Goal: Task Accomplishment & Management: Use online tool/utility

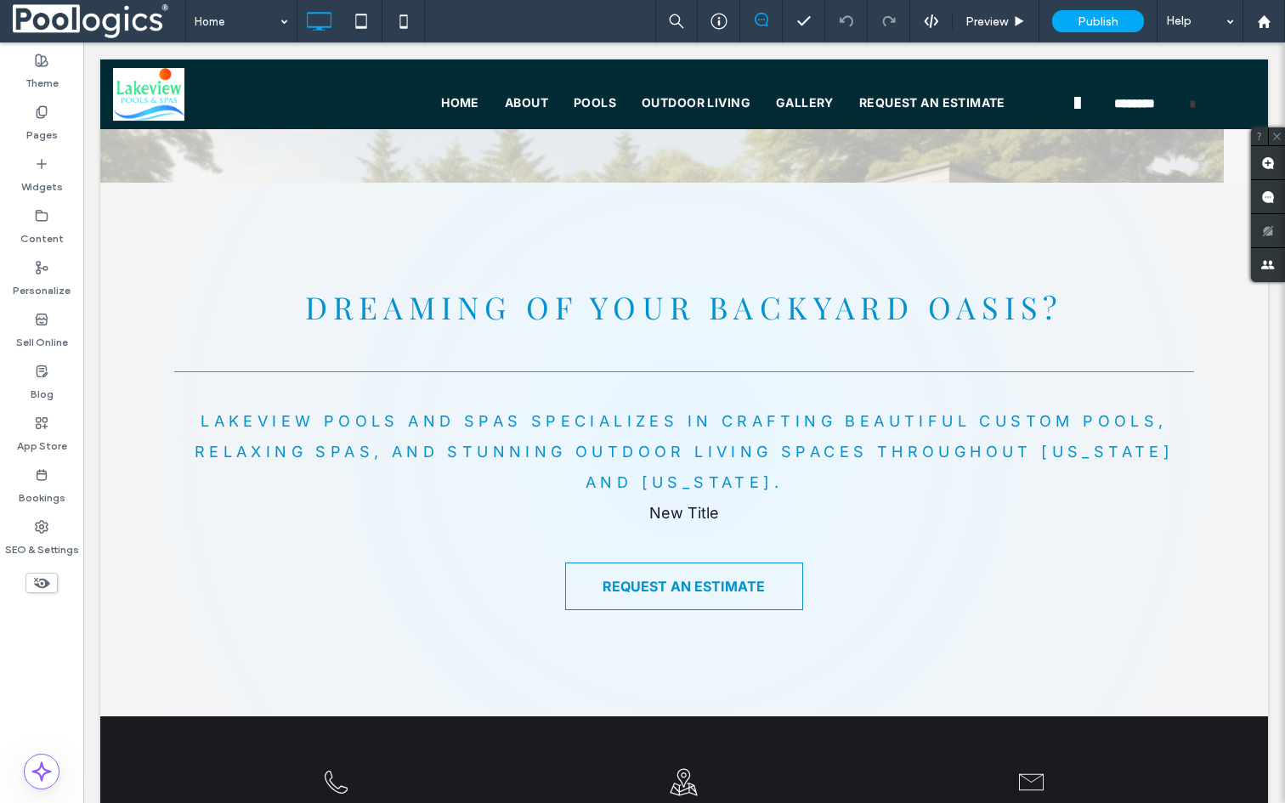
scroll to position [6816, 0]
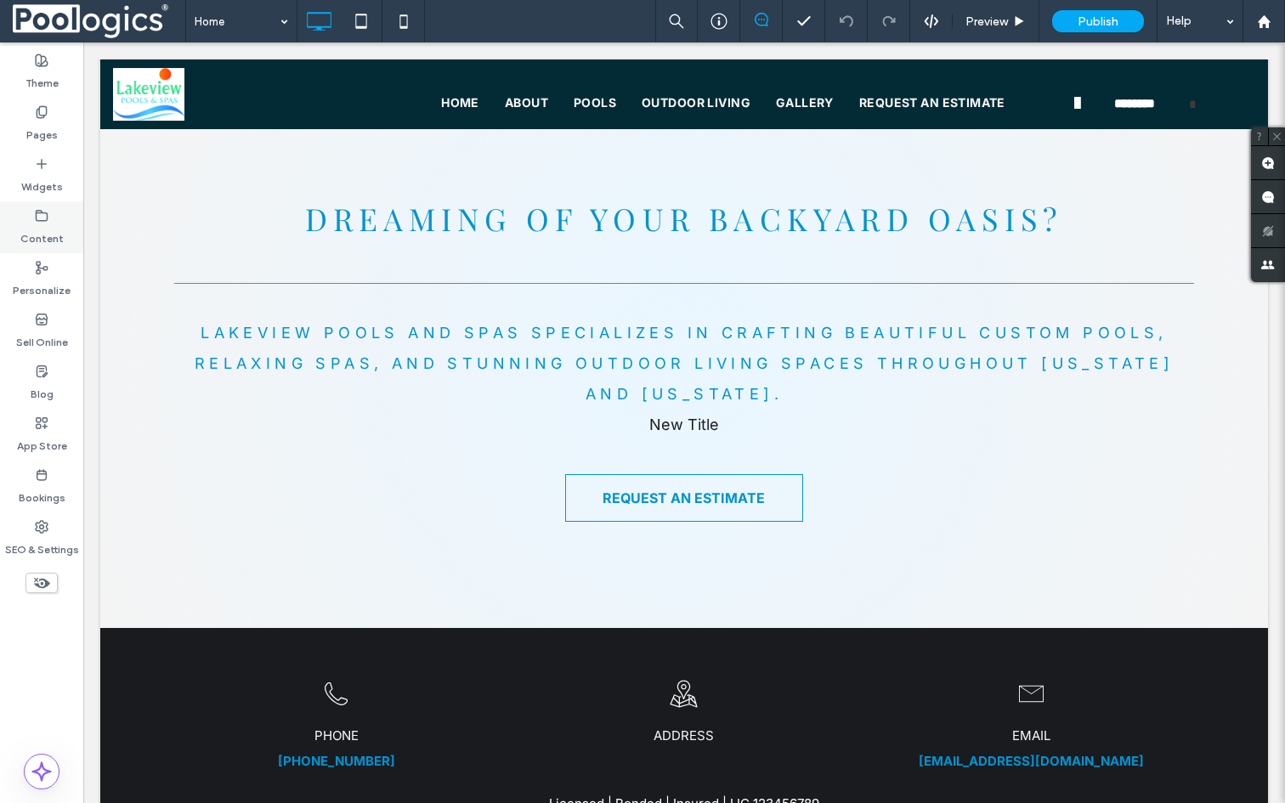
click at [59, 234] on label "Content" at bounding box center [41, 235] width 43 height 24
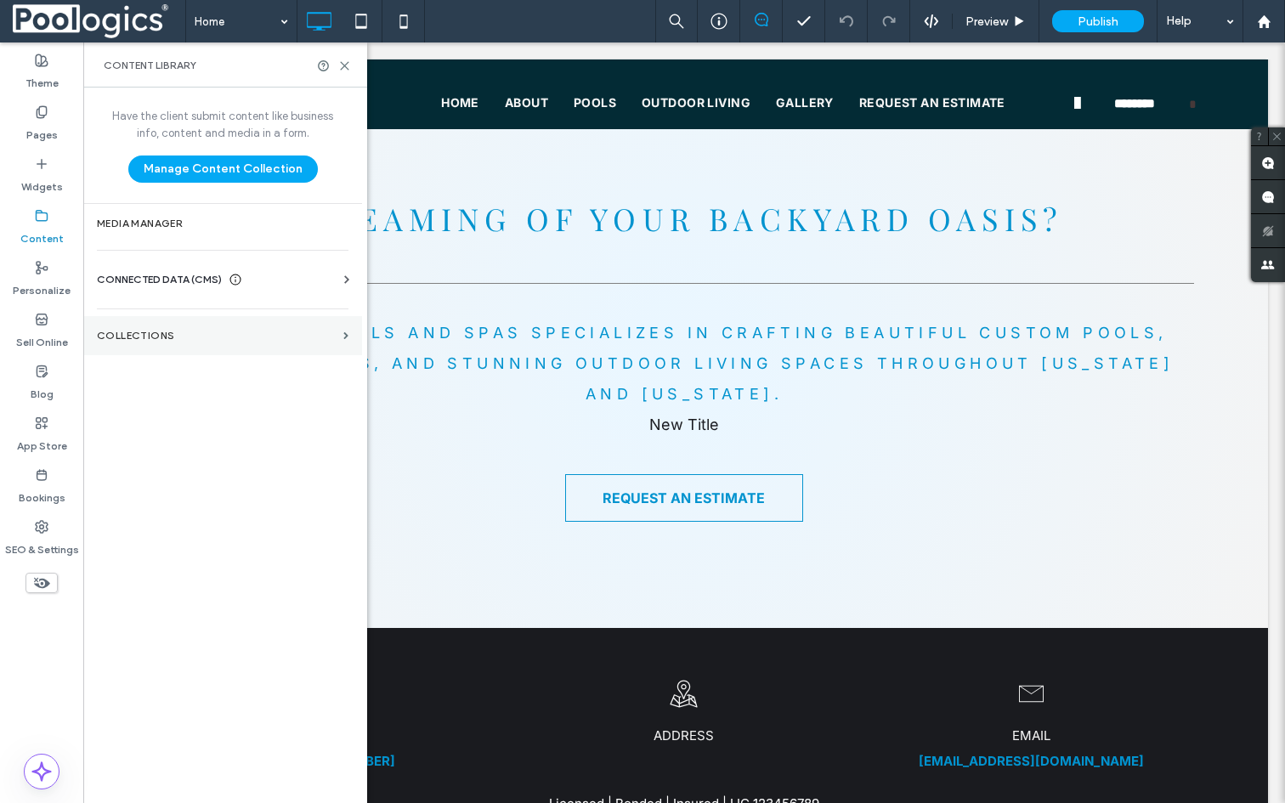
click at [139, 329] on section "Collections" at bounding box center [222, 335] width 279 height 39
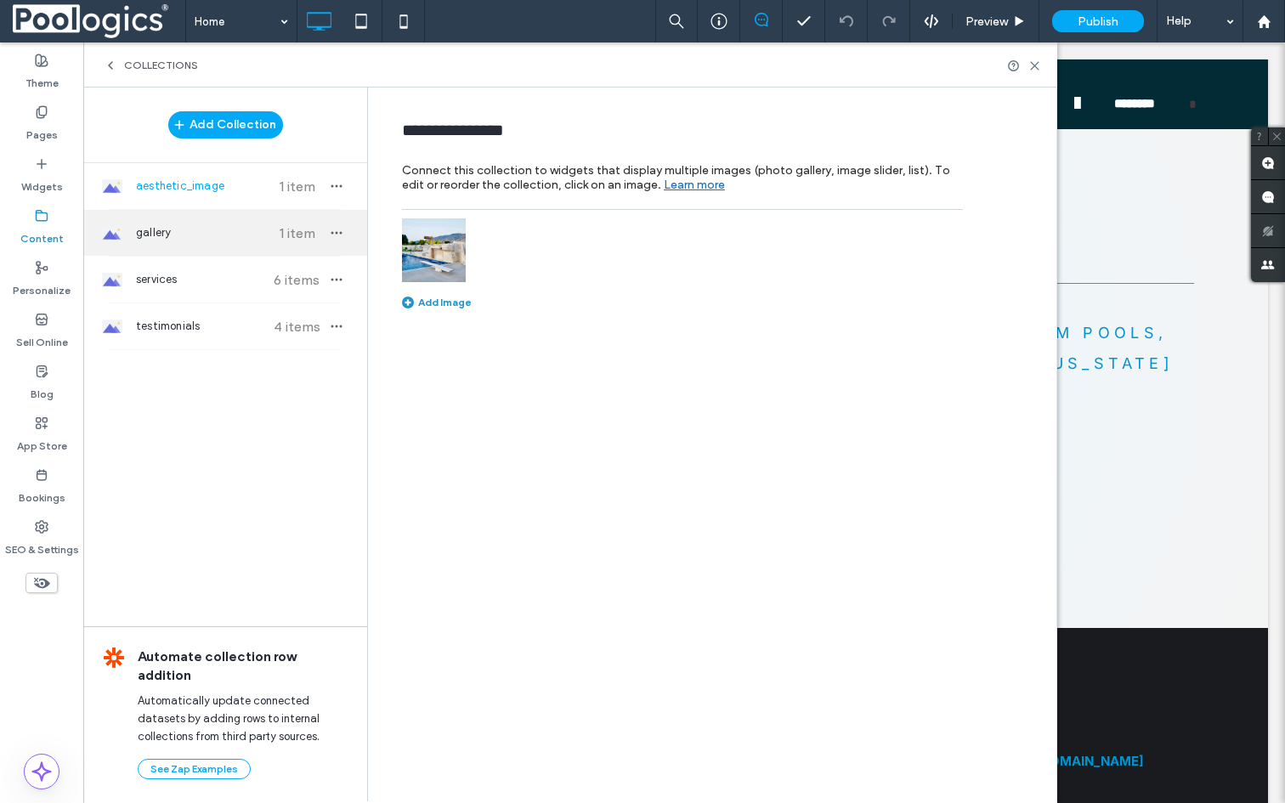
click at [163, 223] on div "gallery 1 item" at bounding box center [225, 233] width 284 height 46
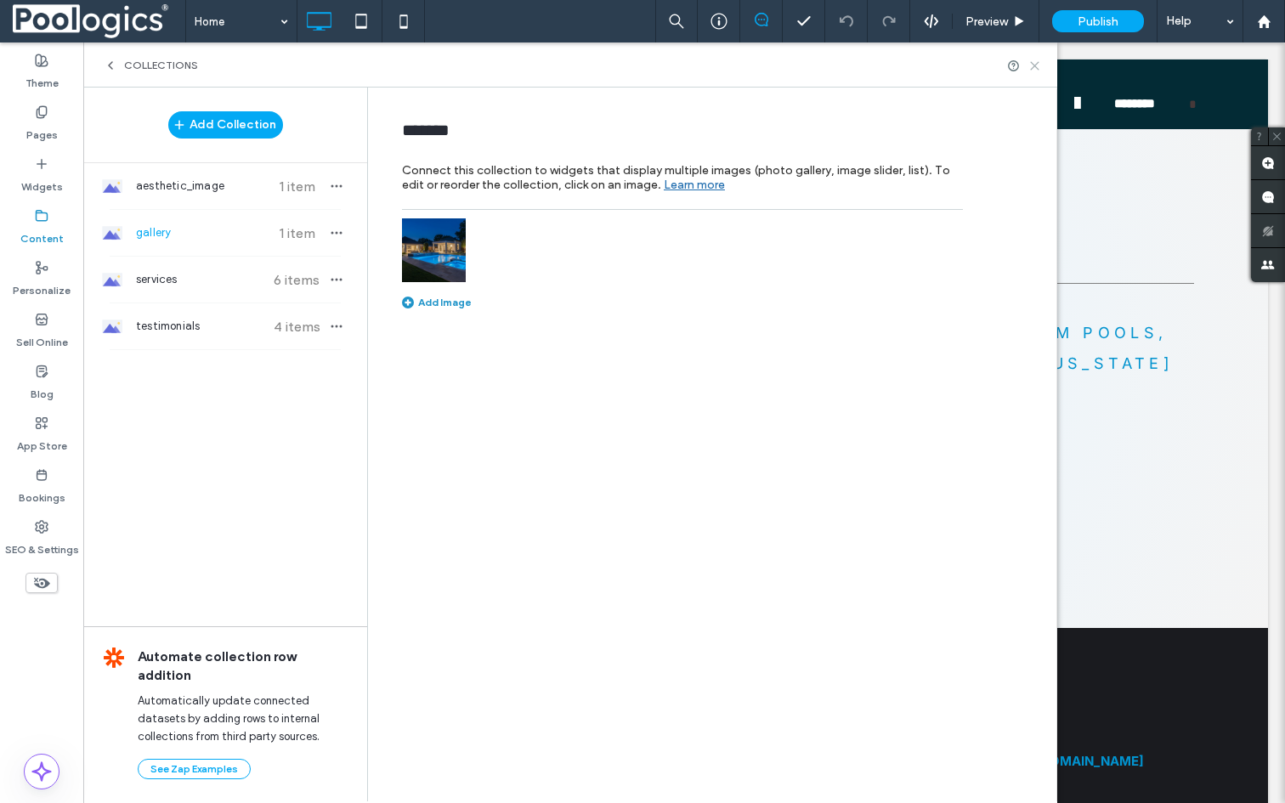
click at [1035, 64] on use at bounding box center [1035, 66] width 8 height 8
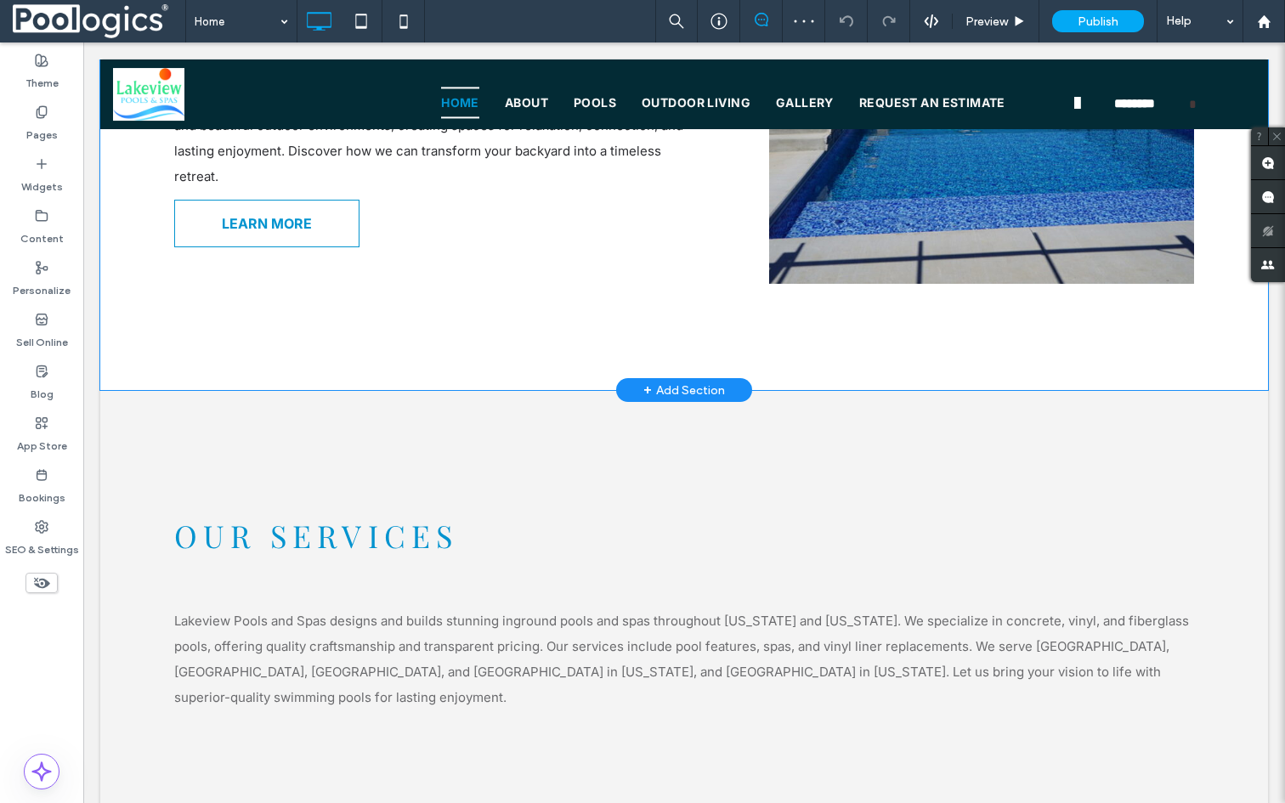
scroll to position [1319, 0]
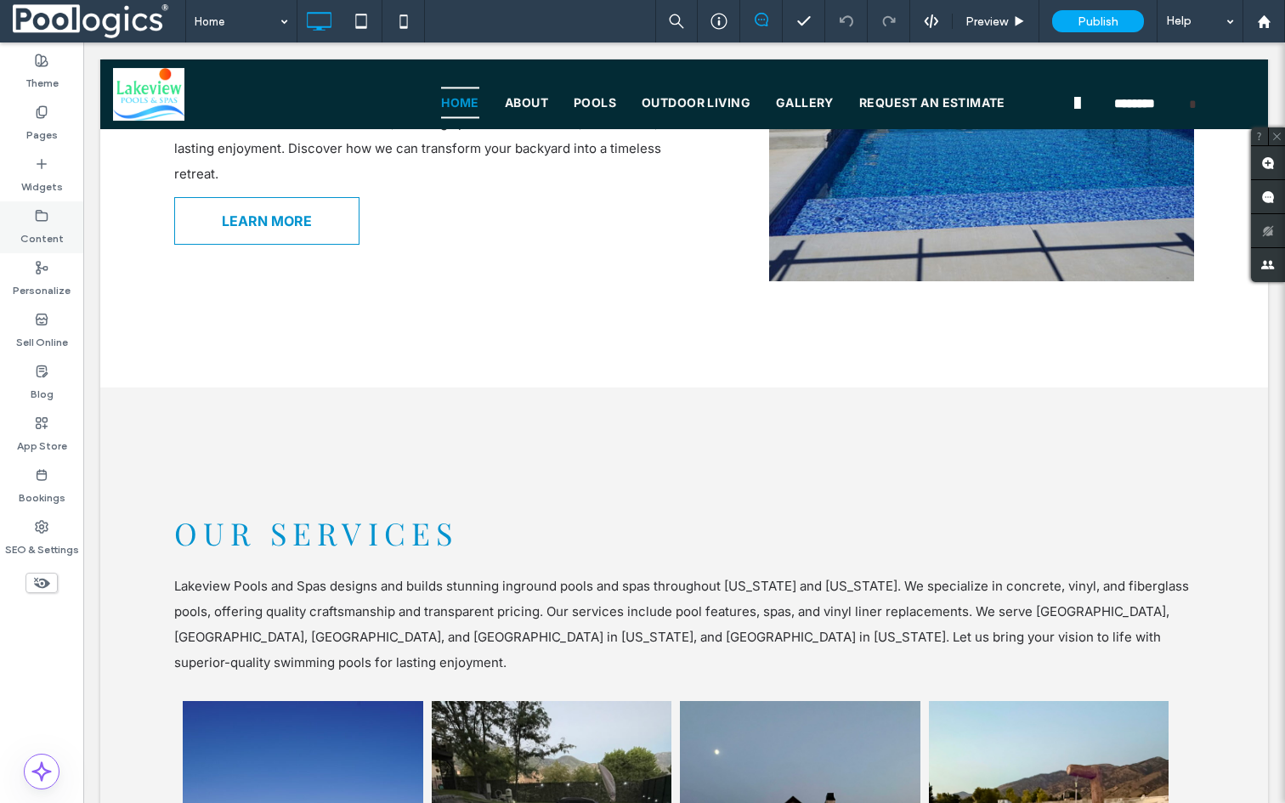
click at [33, 230] on label "Content" at bounding box center [41, 235] width 43 height 24
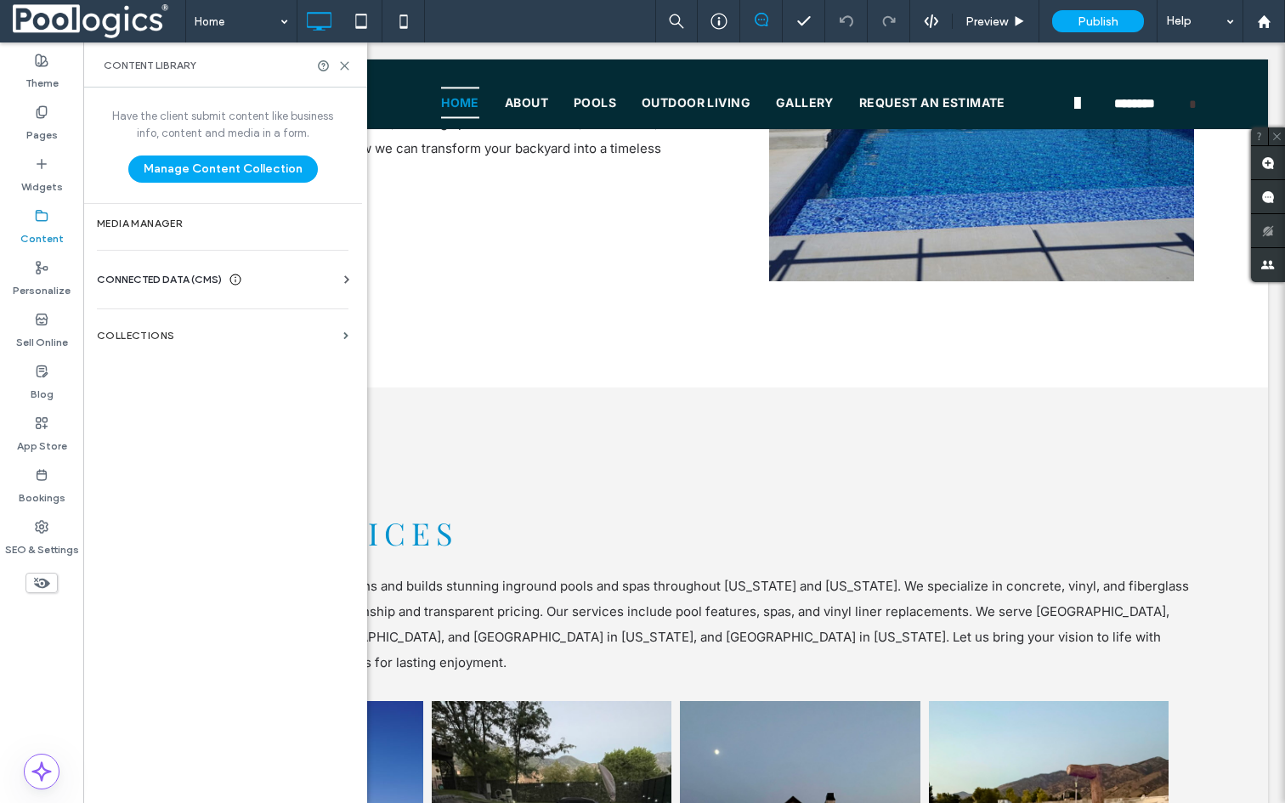
click at [34, 238] on label "Content" at bounding box center [41, 235] width 43 height 24
click at [159, 218] on label "Media Manager" at bounding box center [223, 224] width 252 height 12
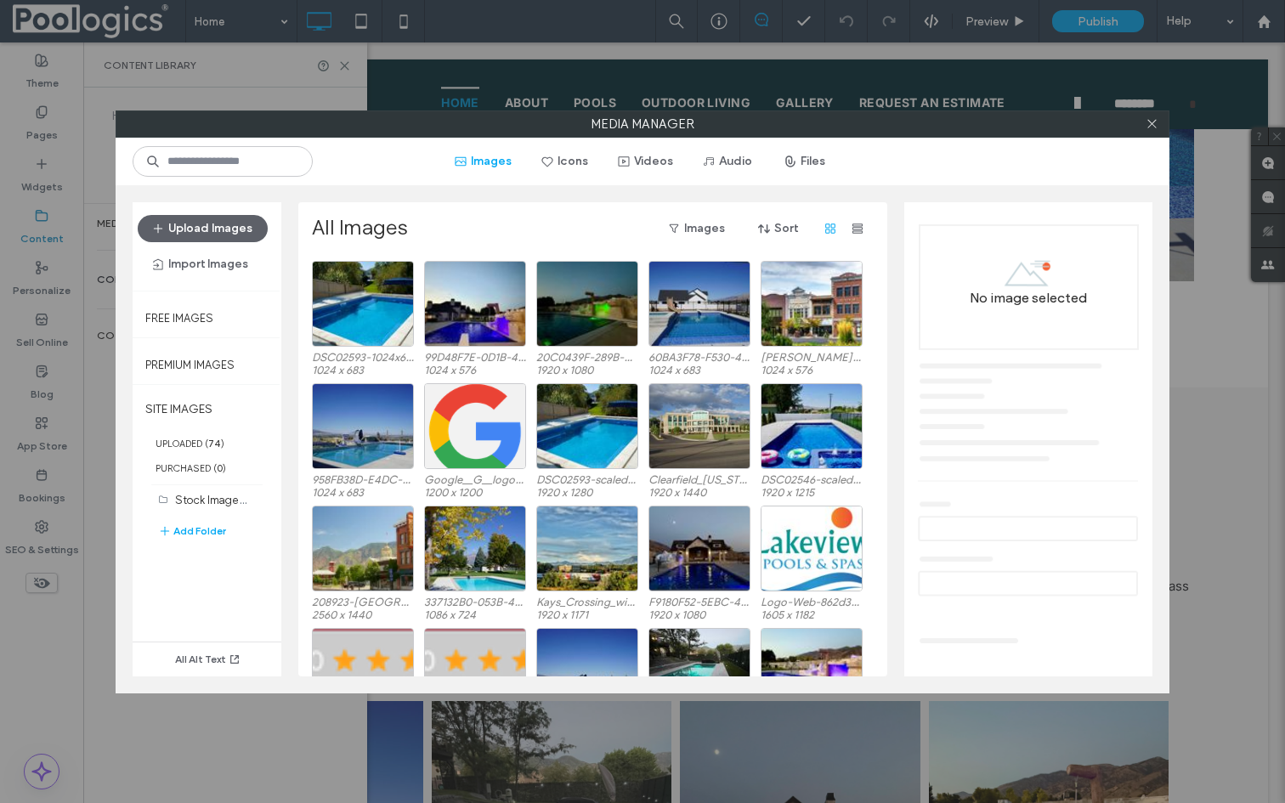
scroll to position [405, 0]
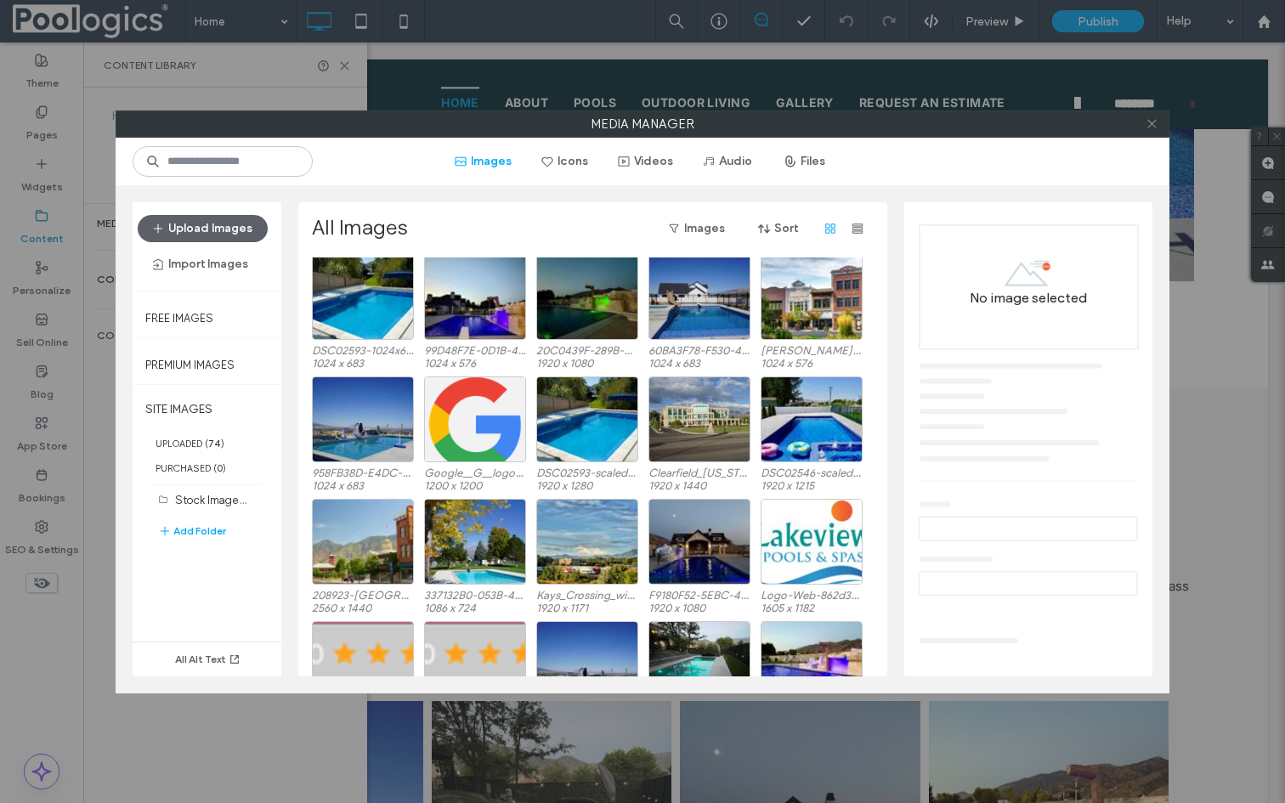
click at [1148, 126] on use at bounding box center [1152, 124] width 9 height 9
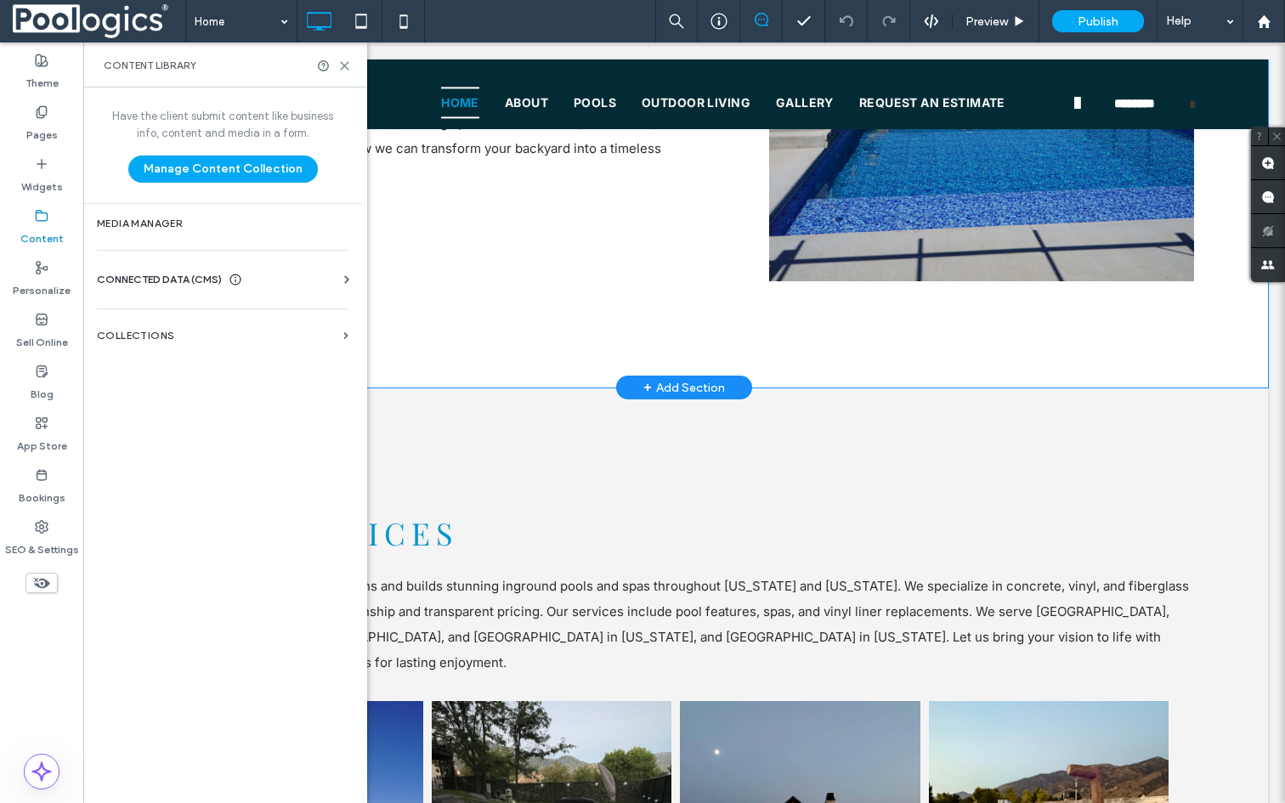
scroll to position [1369, 0]
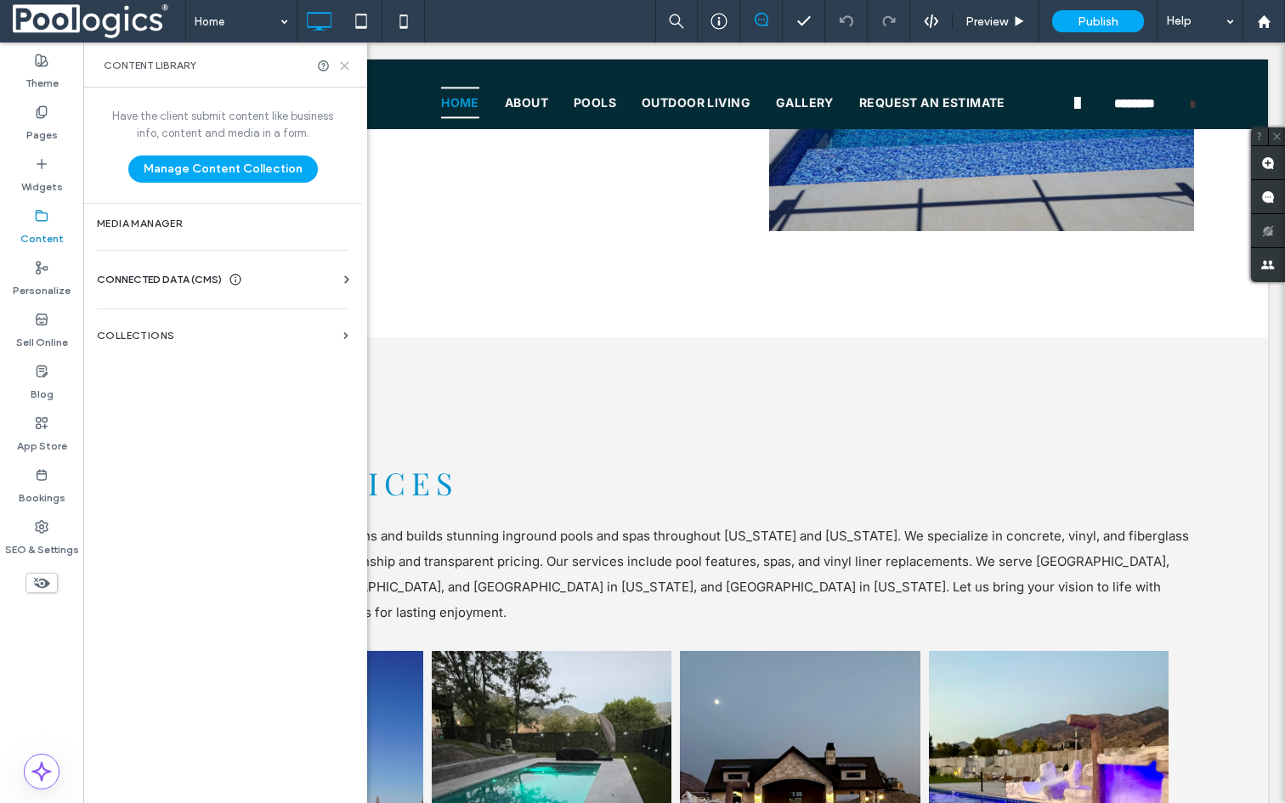
click at [338, 69] on icon at bounding box center [344, 66] width 13 height 13
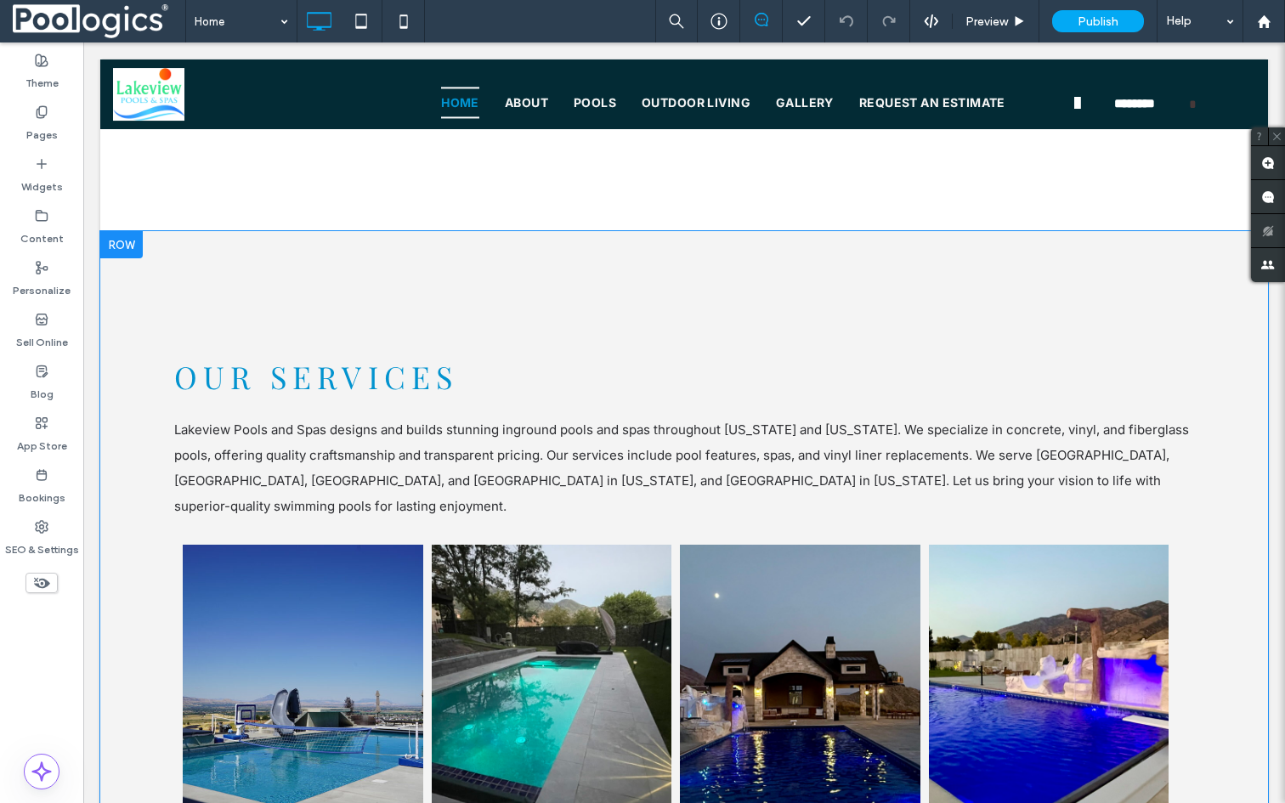
scroll to position [1499, 0]
